Goal: Information Seeking & Learning: Learn about a topic

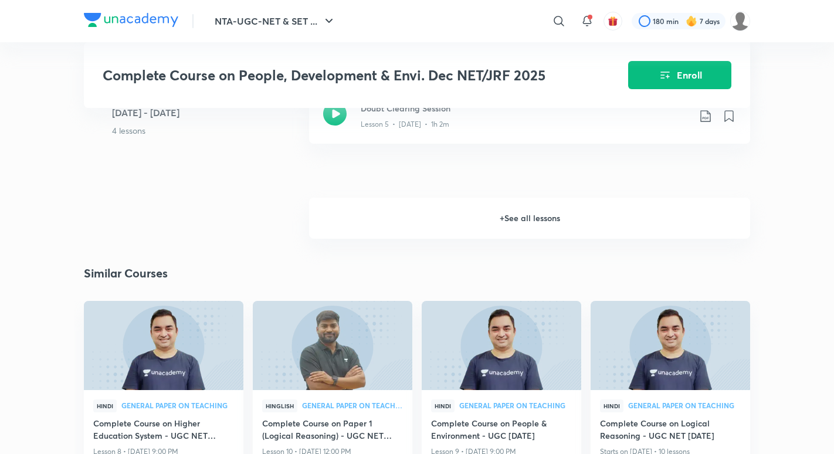
scroll to position [1158, 0]
click at [360, 223] on h6 "+ See all lessons" at bounding box center [529, 217] width 441 height 41
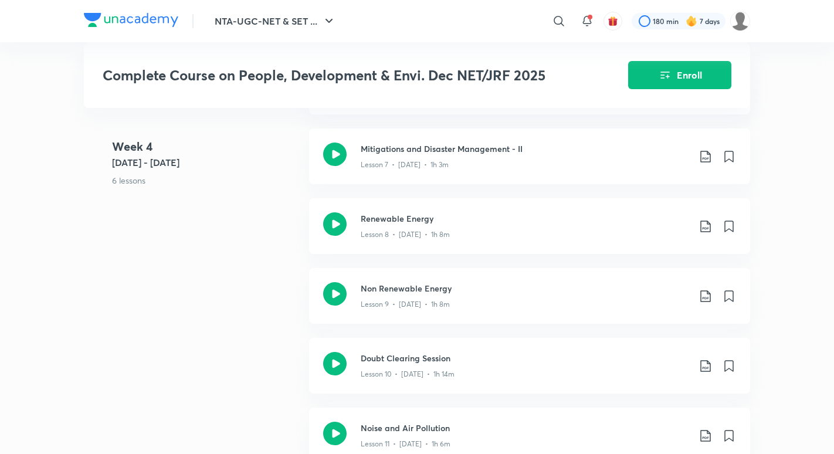
scroll to position [1330, 0]
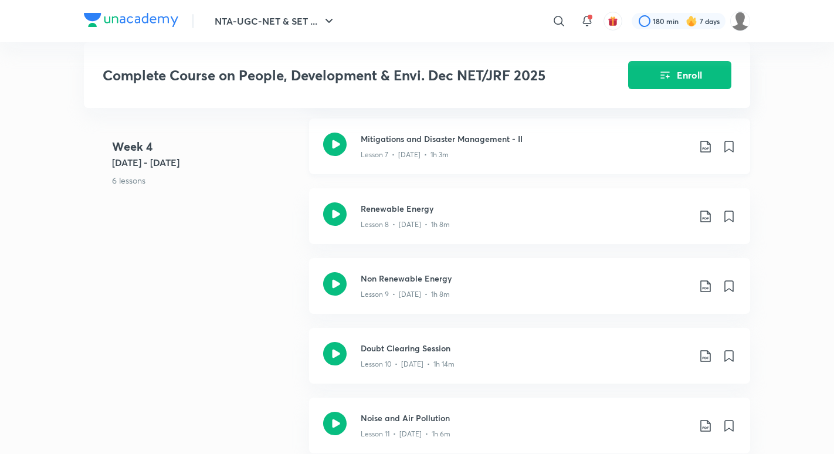
click at [422, 151] on p "Lesson 7 • [DATE] • 1h 3m" at bounding box center [405, 155] width 88 height 11
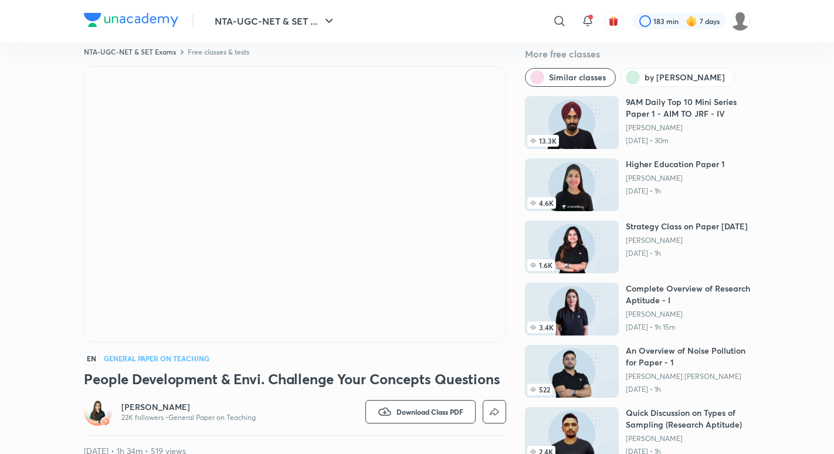
scroll to position [18, 0]
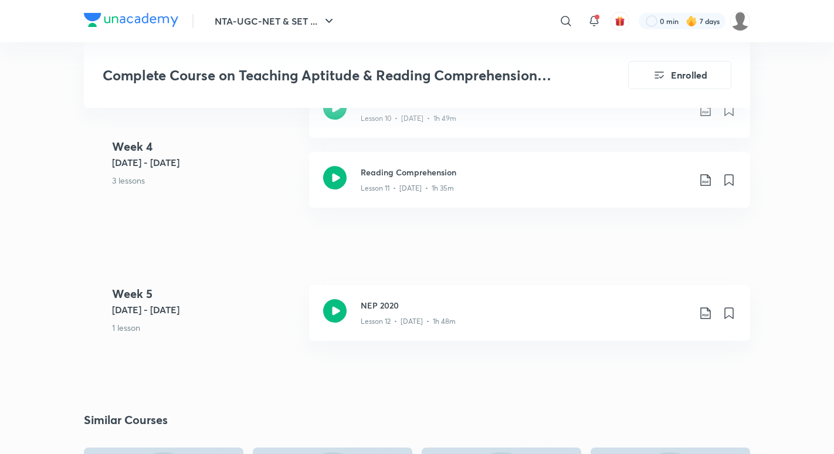
scroll to position [1619, 0]
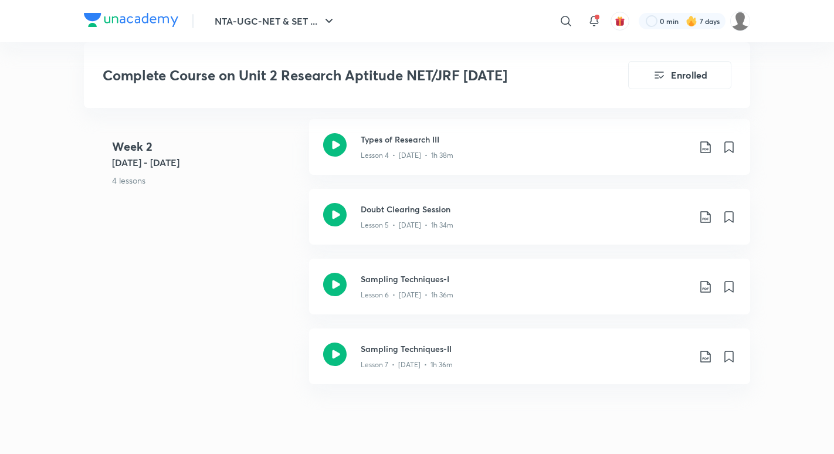
scroll to position [913, 0]
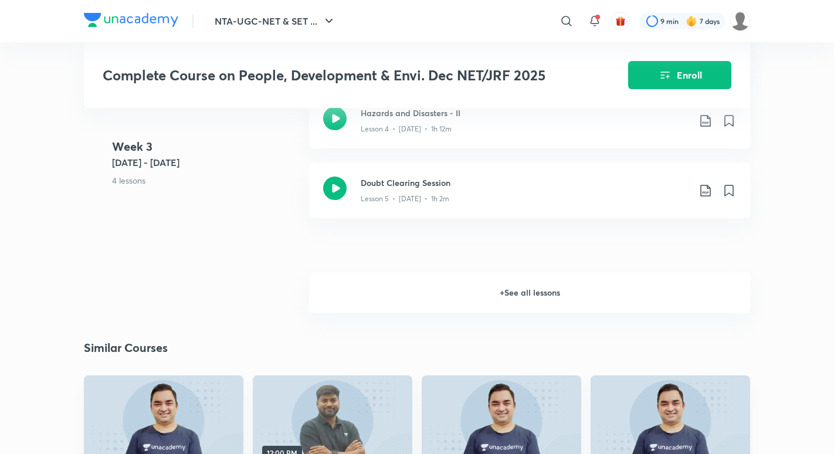
scroll to position [945, 0]
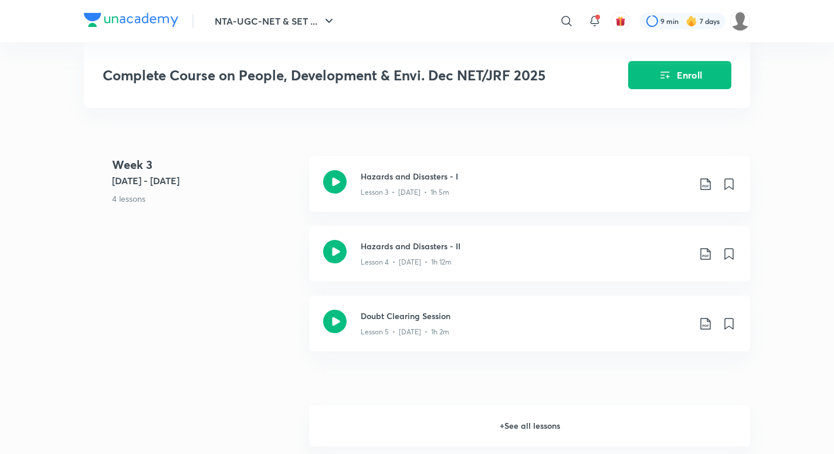
click at [360, 426] on h6 "+ See all lessons" at bounding box center [529, 425] width 441 height 41
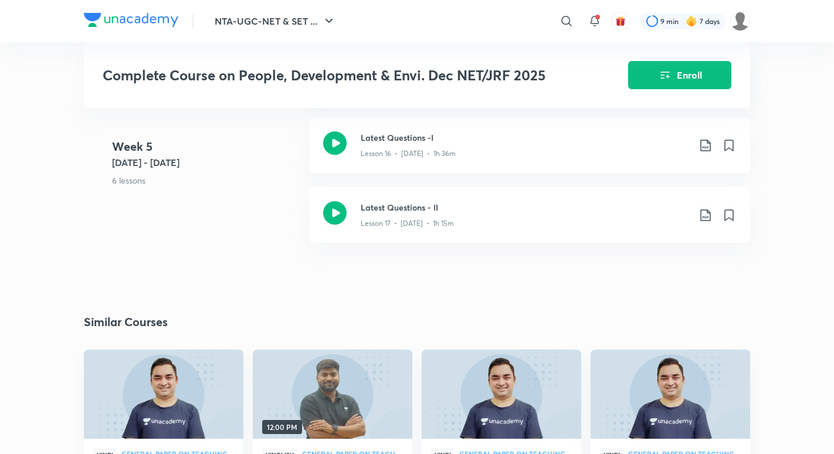
scroll to position [1989, 0]
